Goal: Task Accomplishment & Management: Manage account settings

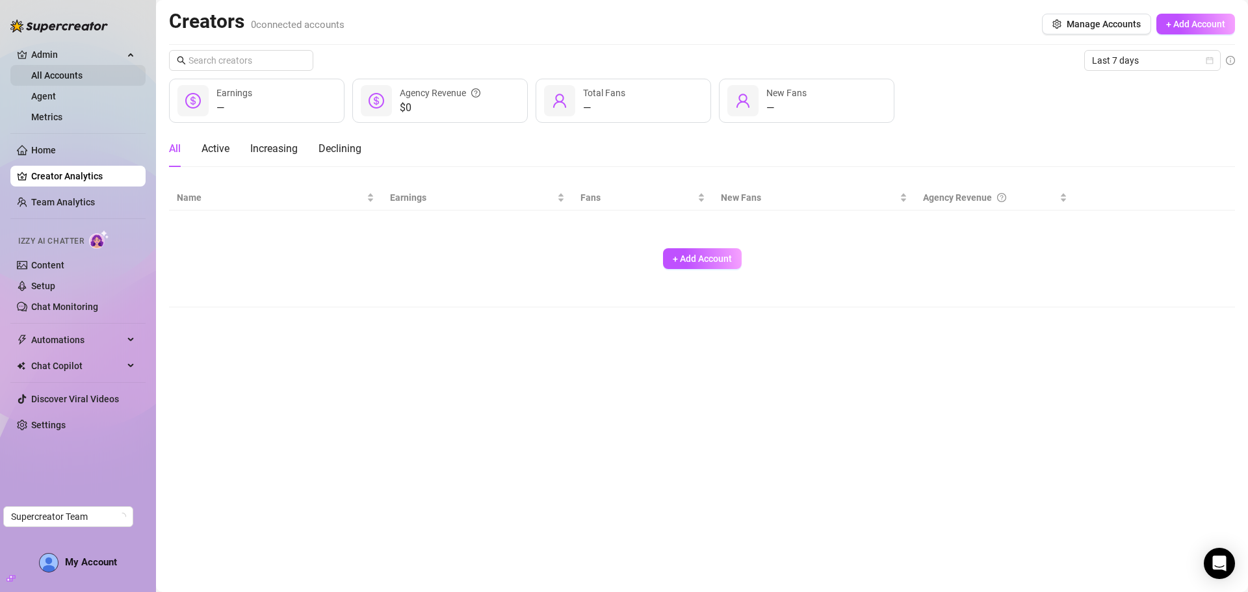
click at [83, 77] on link "All Accounts" at bounding box center [56, 75] width 51 height 10
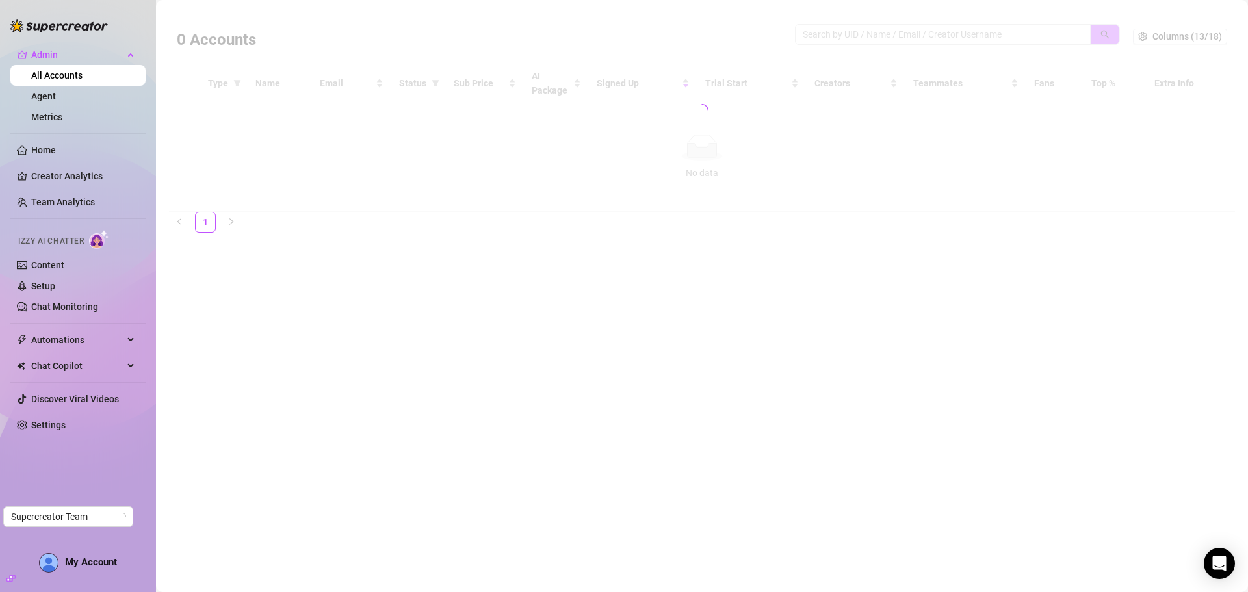
drag, startPoint x: 834, startPoint y: 33, endPoint x: 830, endPoint y: 42, distance: 9.1
click at [832, 36] on div at bounding box center [702, 110] width 1066 height 203
click at [845, 36] on div at bounding box center [702, 110] width 1066 height 203
click at [837, 30] on div at bounding box center [702, 110] width 1066 height 203
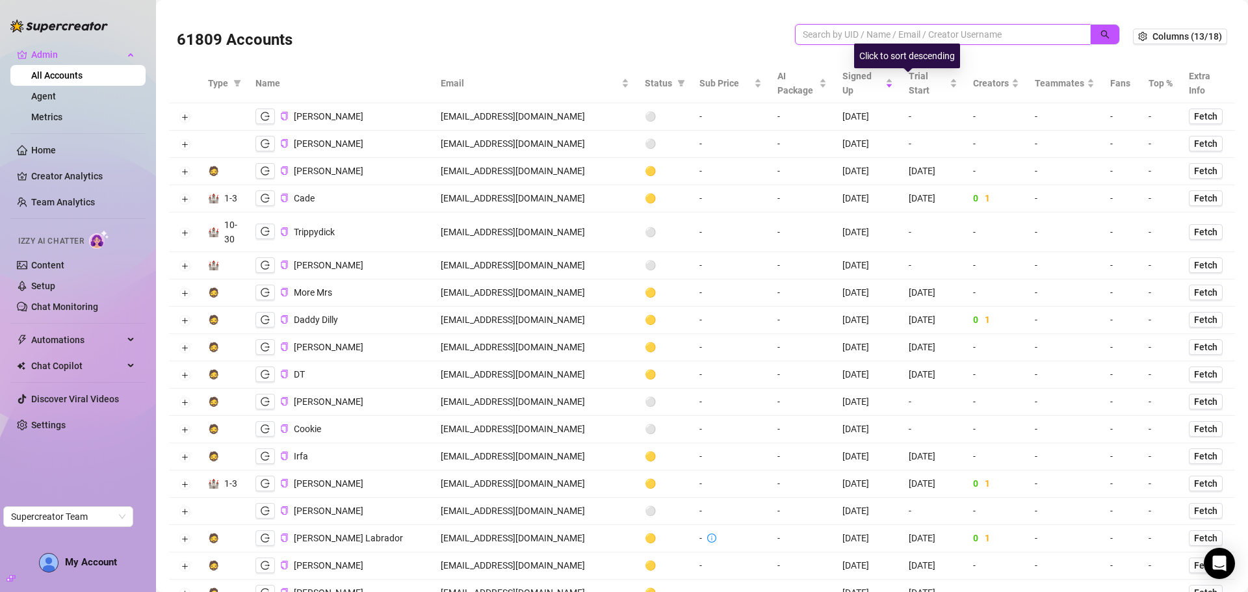
click at [846, 37] on input "search" at bounding box center [937, 34] width 270 height 14
paste input "nadia@elitepassions.co"
click at [1106, 31] on button "button" at bounding box center [1105, 34] width 30 height 21
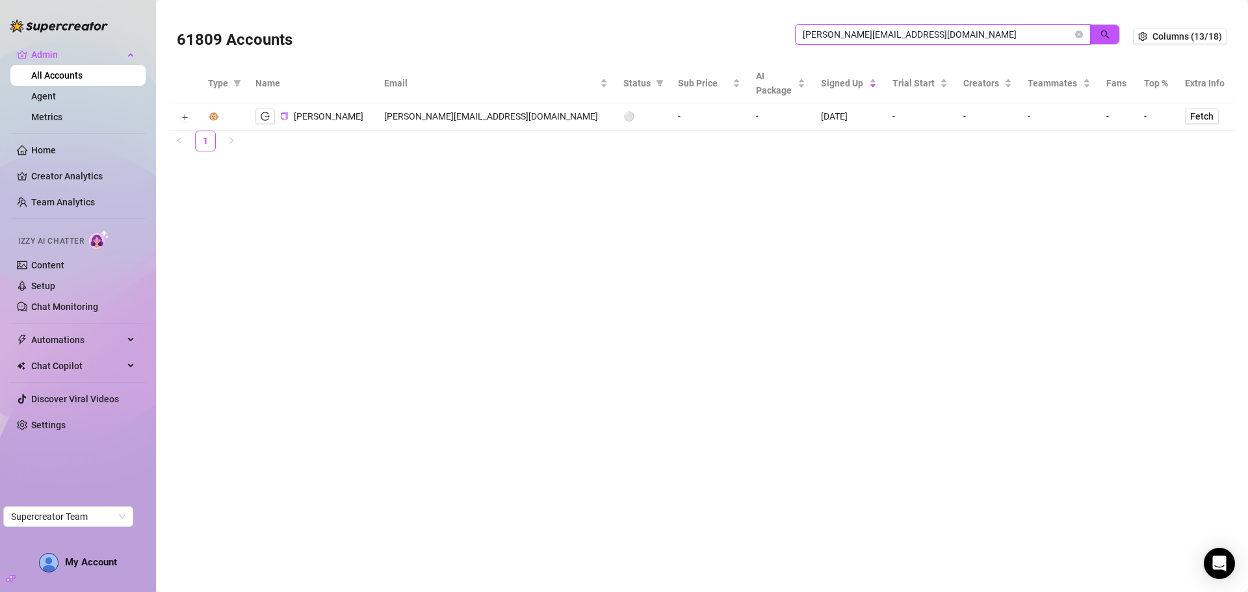
drag, startPoint x: 908, startPoint y: 36, endPoint x: 784, endPoint y: 26, distance: 124.5
click at [784, 26] on div "61809 Accounts nadia@elitepassions.co" at bounding box center [655, 36] width 956 height 44
paste input "8PWdHcDOuySx3V002Kdg4SOG7zd2"
click at [1108, 37] on icon "search" at bounding box center [1105, 35] width 8 height 8
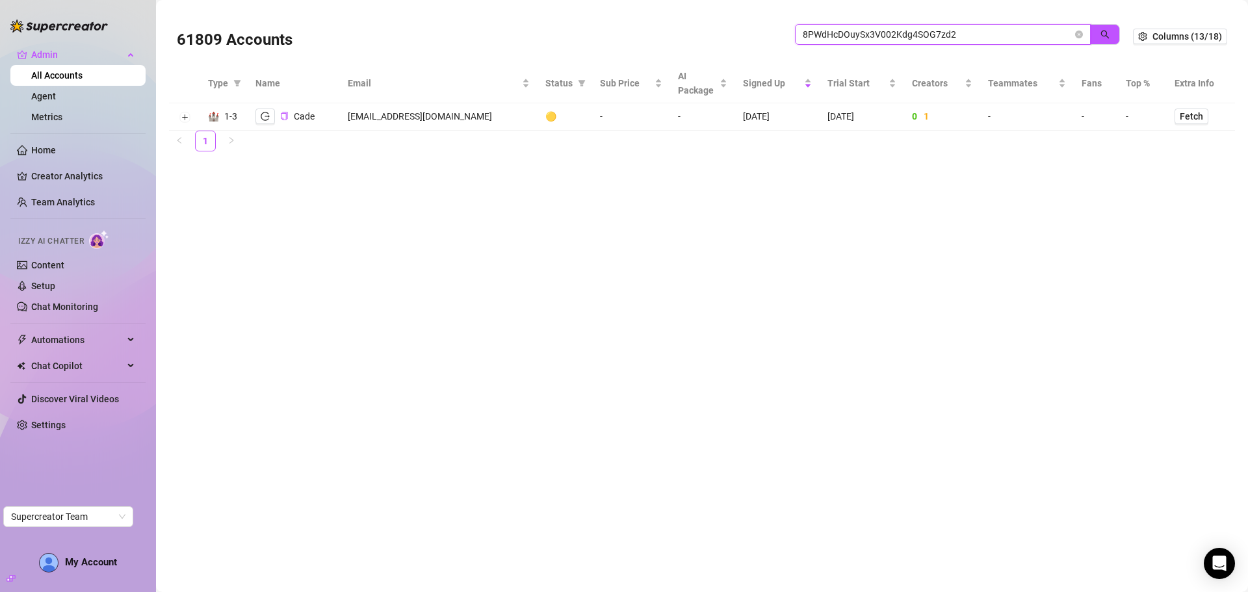
drag, startPoint x: 981, startPoint y: 34, endPoint x: 770, endPoint y: 38, distance: 210.6
click at [770, 38] on div "61809 Accounts 8PWdHcDOuySx3V002Kdg4SOG7zd2" at bounding box center [655, 36] width 956 height 44
paste input "nadia@elitepassions.co"
click at [1114, 31] on button "button" at bounding box center [1105, 34] width 30 height 21
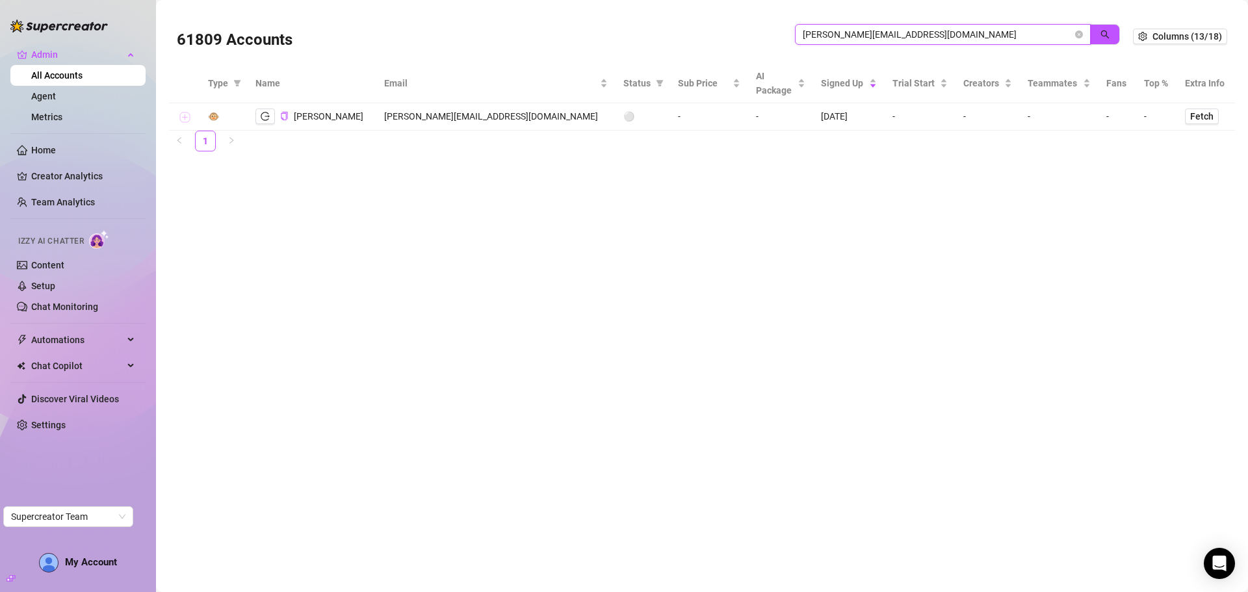
type input "nadia@elitepassions.co"
click at [187, 115] on button "Expand row" at bounding box center [184, 117] width 10 height 10
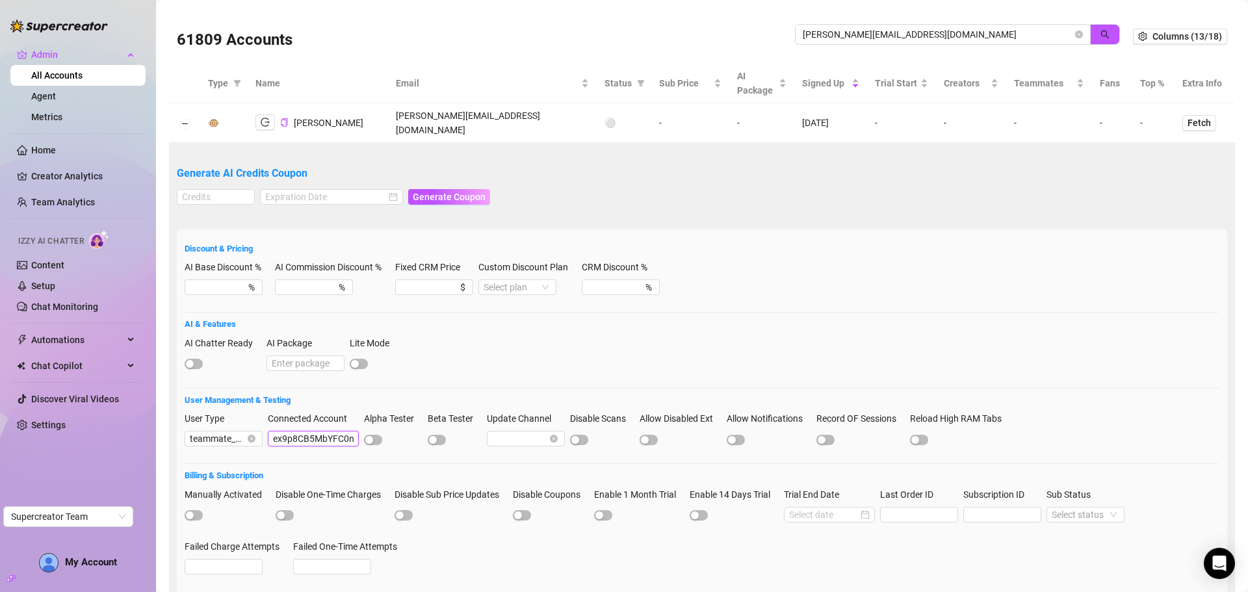
click at [314, 431] on input "ex9p8CB5MbYFC0n1UXRFWxGJzep2" at bounding box center [313, 439] width 91 height 16
paste input "8PWdHcDOuySx3V002Kdg4SOG7zd"
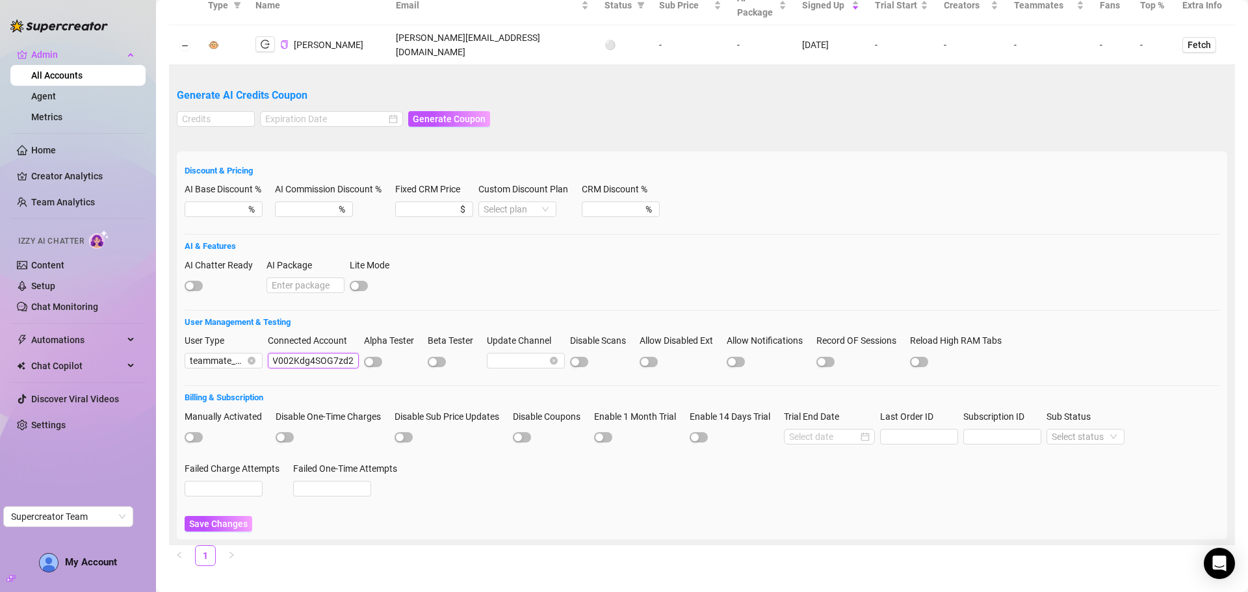
scroll to position [79, 0]
type input "8PWdHcDOuySx3V002Kdg4SOG7zd2"
click at [241, 517] on span "Save Changes" at bounding box center [218, 522] width 58 height 10
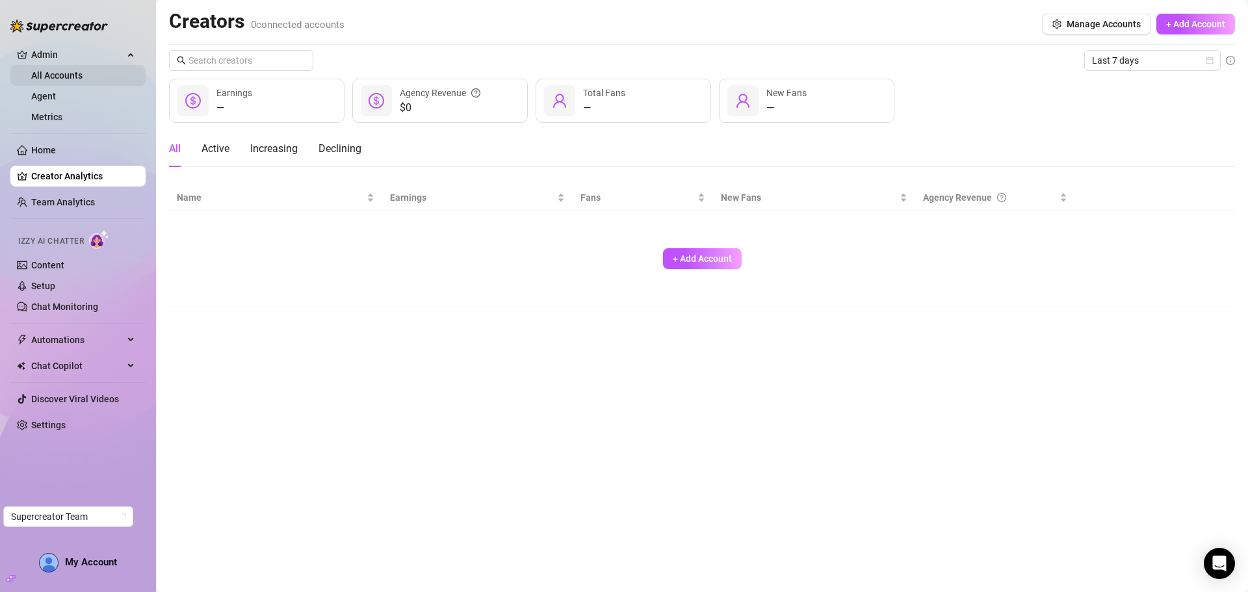
click at [46, 70] on link "All Accounts" at bounding box center [56, 75] width 51 height 10
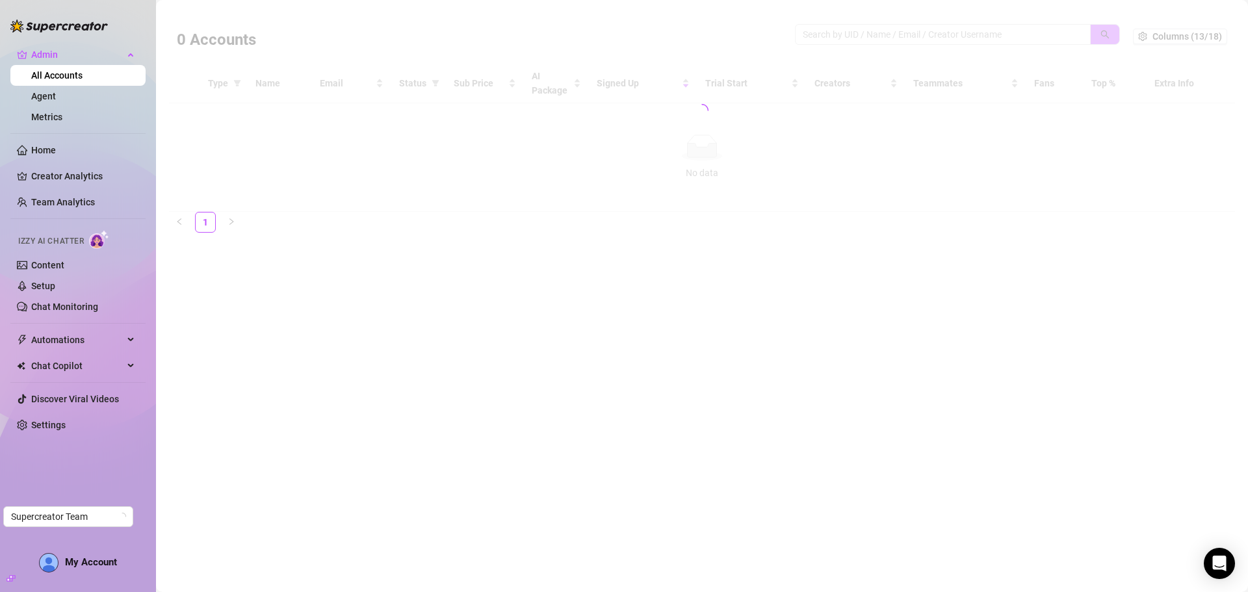
click at [848, 31] on div at bounding box center [702, 110] width 1066 height 203
click at [840, 40] on div at bounding box center [702, 110] width 1066 height 203
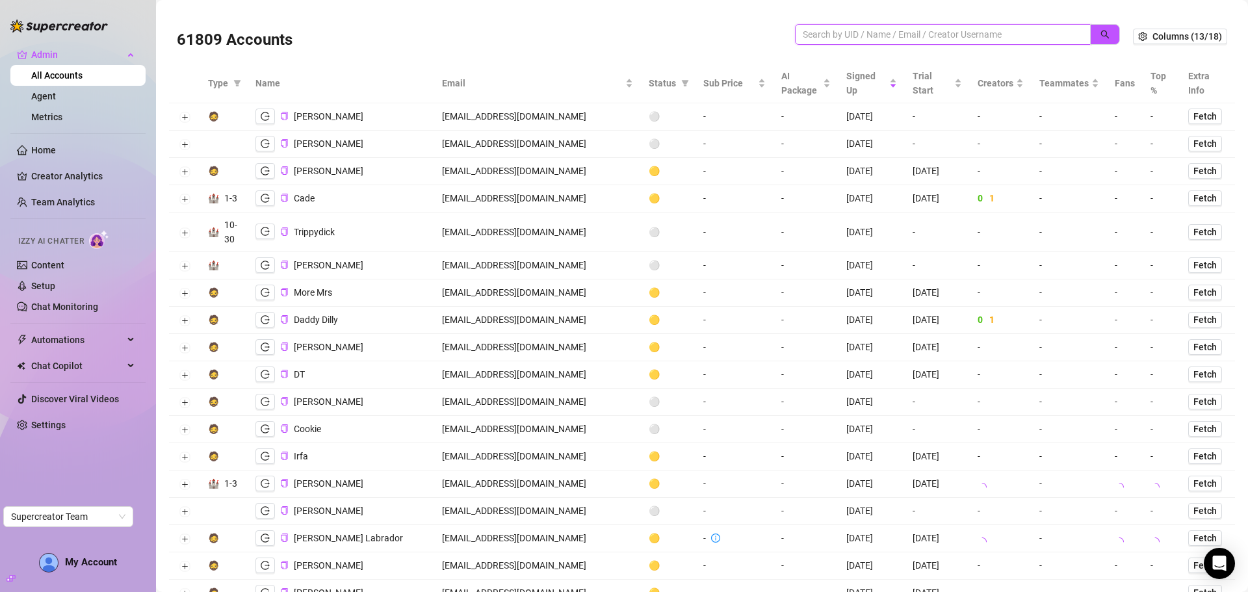
click at [840, 36] on input "search" at bounding box center [937, 34] width 270 height 14
paste input "[EMAIL_ADDRESS][DOMAIN_NAME]"
click at [1100, 30] on icon "search" at bounding box center [1104, 34] width 9 height 9
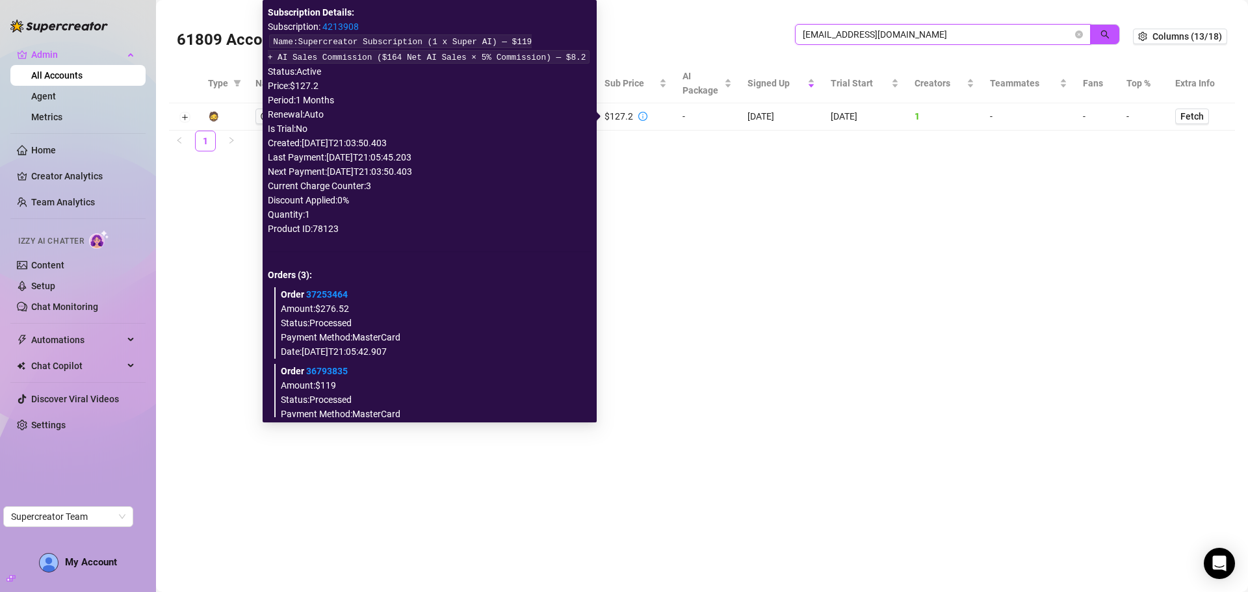
type input "[EMAIL_ADDRESS][DOMAIN_NAME]"
click at [359, 21] on link "4213908" at bounding box center [340, 26] width 36 height 10
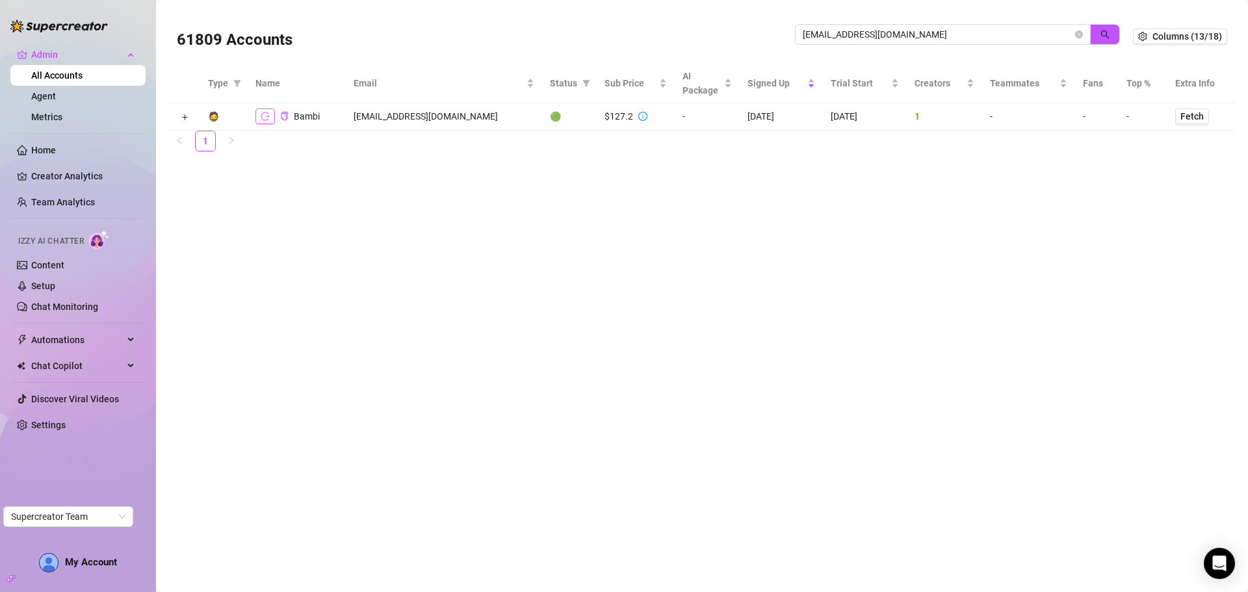
click at [266, 116] on icon "logout" at bounding box center [265, 116] width 9 height 8
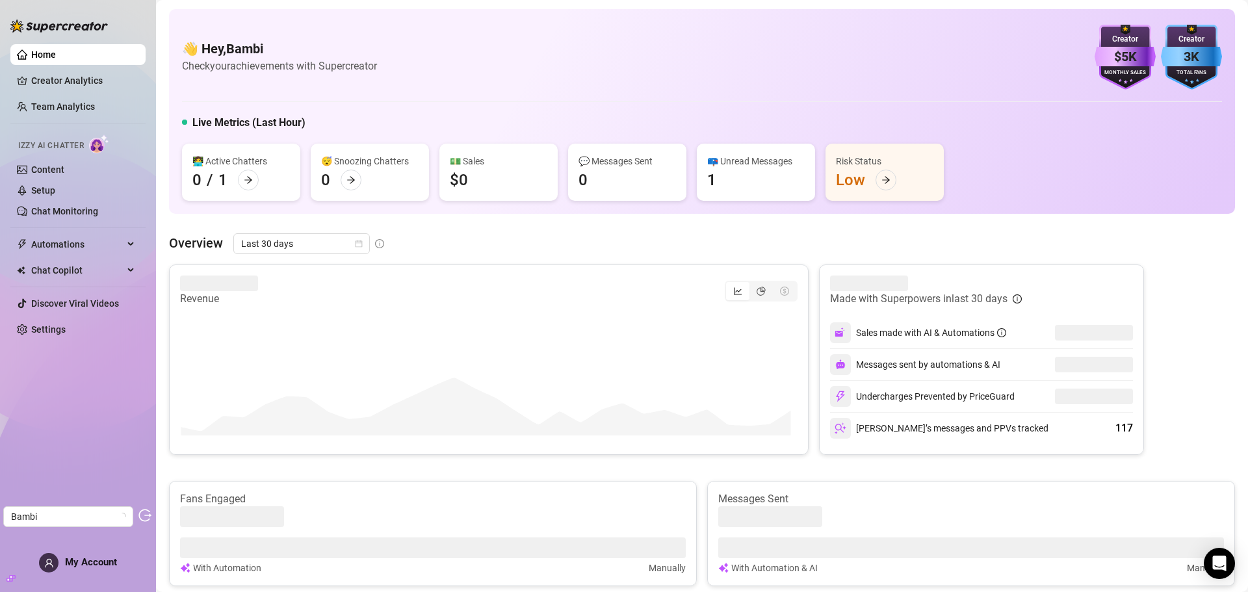
drag, startPoint x: 70, startPoint y: 323, endPoint x: 87, endPoint y: 318, distance: 18.3
click at [66, 324] on link "Settings" at bounding box center [48, 329] width 34 height 10
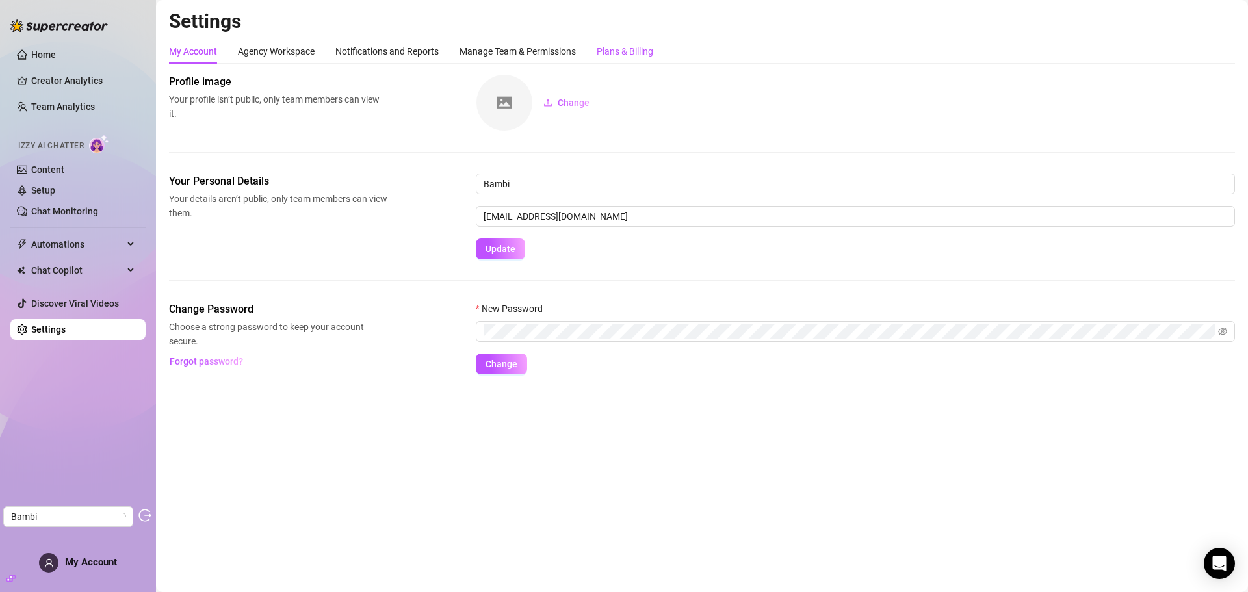
drag, startPoint x: 617, startPoint y: 45, endPoint x: 608, endPoint y: 47, distance: 10.1
click at [617, 45] on div "Plans & Billing" at bounding box center [625, 51] width 57 height 14
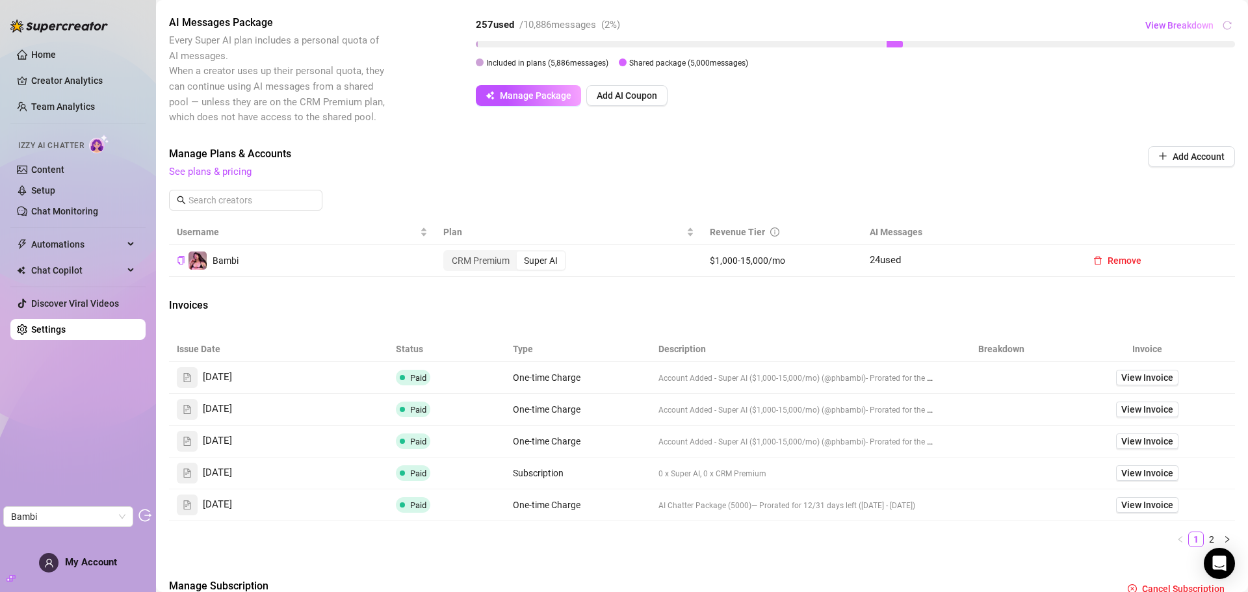
scroll to position [281, 0]
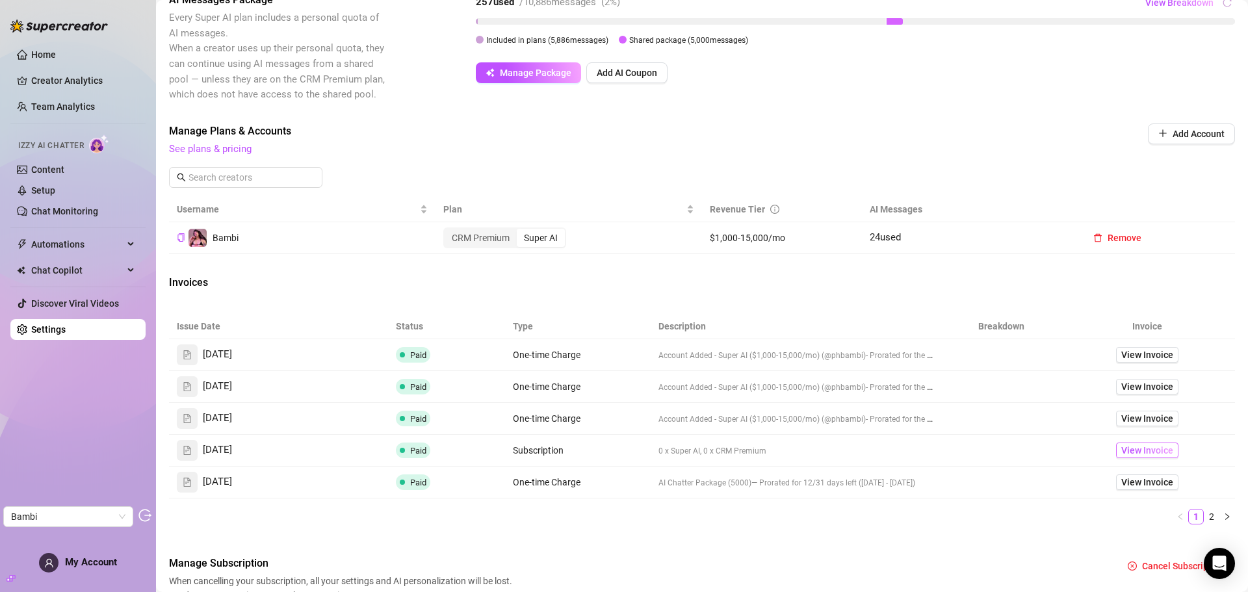
click at [1148, 451] on span "View Invoice" at bounding box center [1147, 450] width 52 height 14
